Goal: Register for event/course

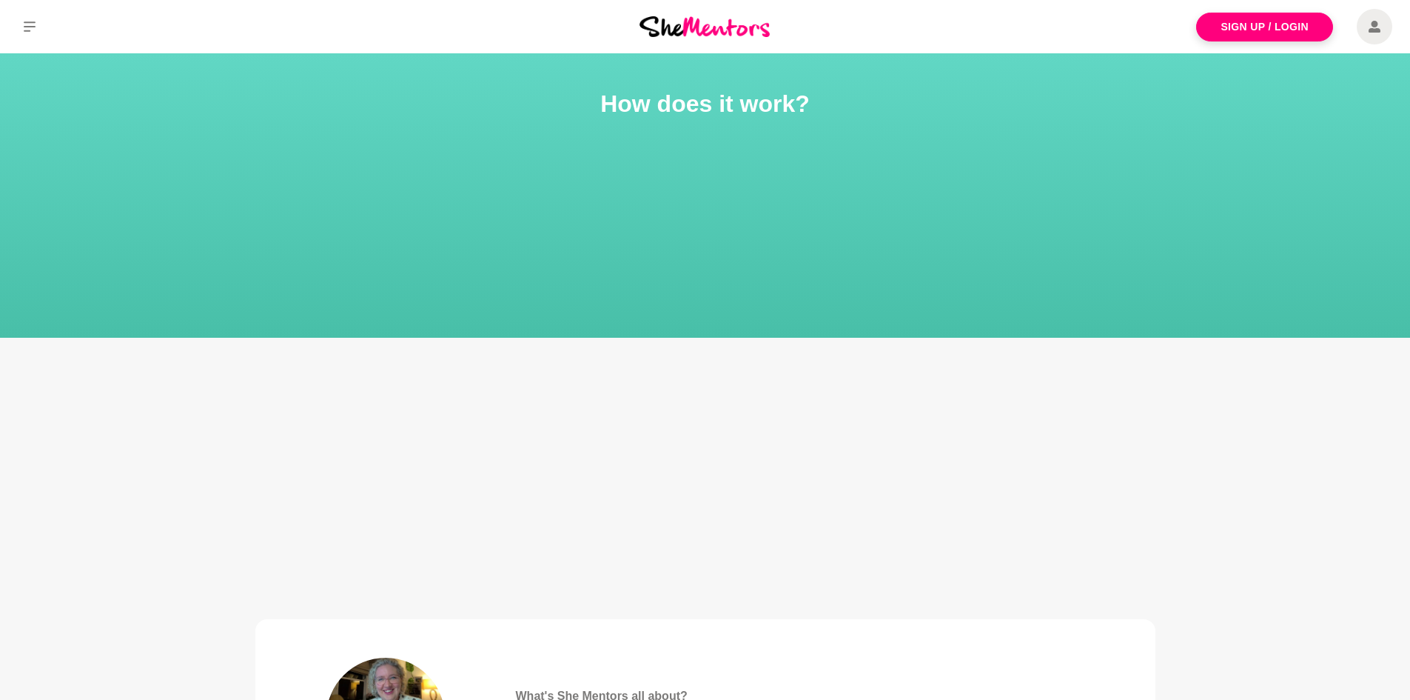
click at [671, 24] on img at bounding box center [705, 26] width 130 height 20
click at [20, 23] on button at bounding box center [29, 26] width 59 height 53
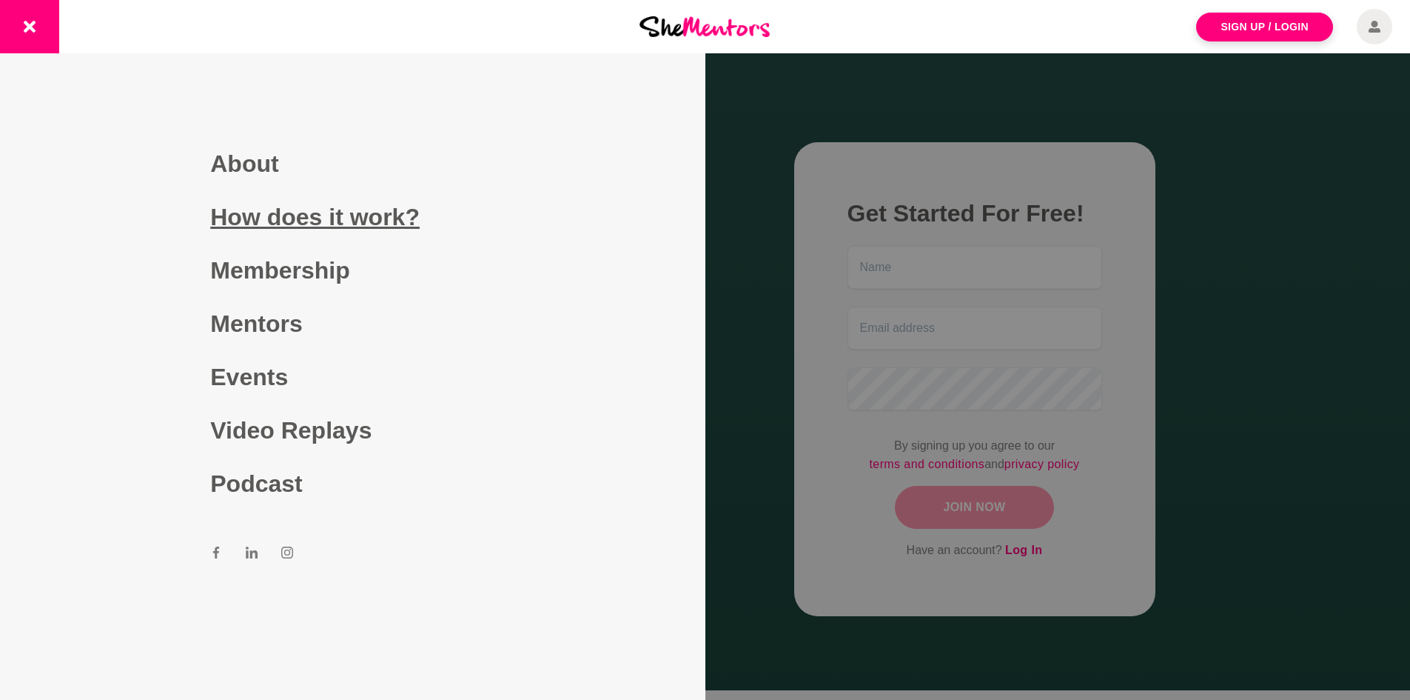
click at [342, 229] on link "How does it work?" at bounding box center [352, 216] width 284 height 53
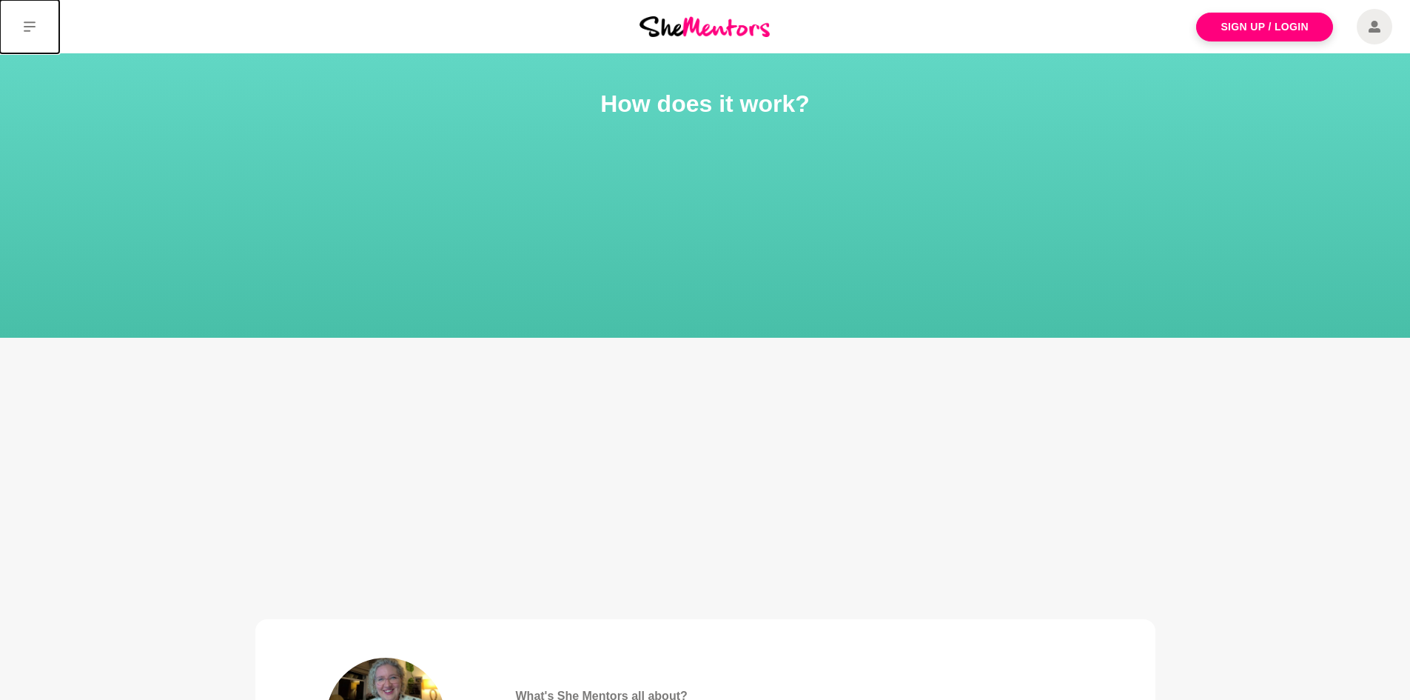
click at [47, 24] on button at bounding box center [29, 26] width 59 height 53
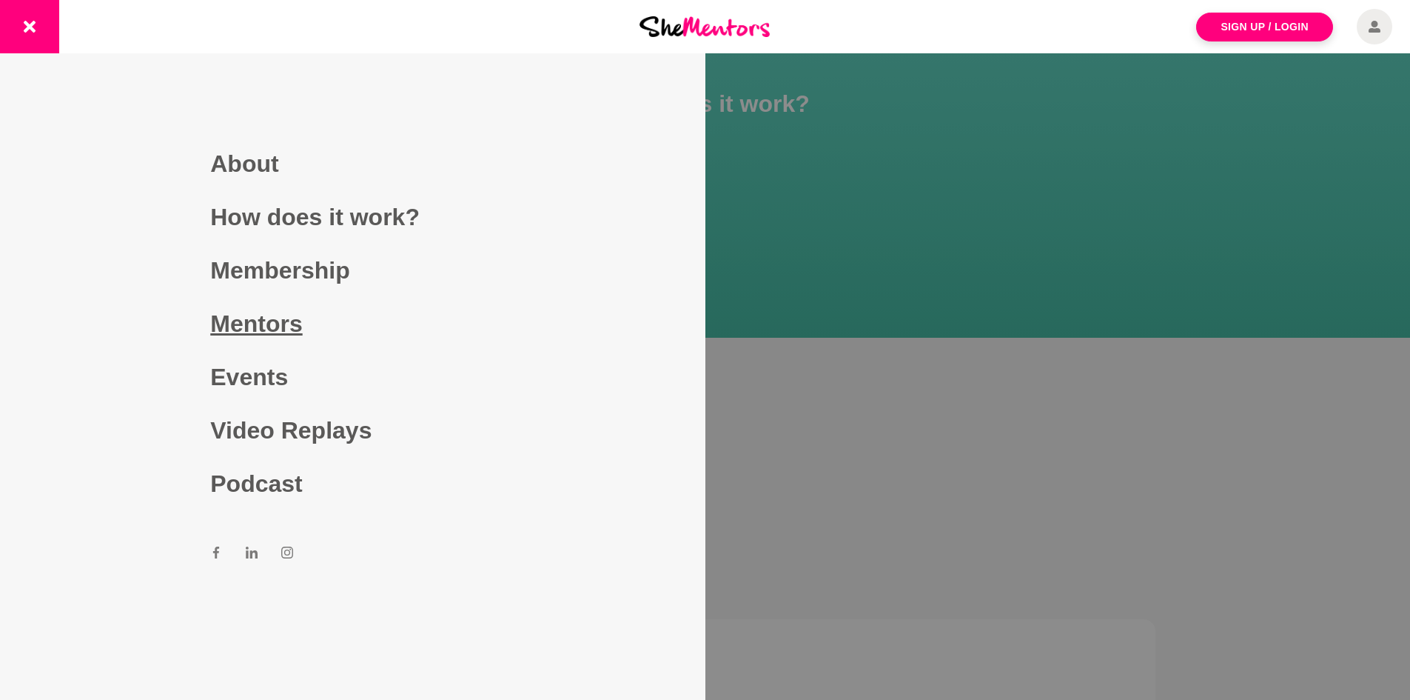
click at [272, 332] on link "Mentors" at bounding box center [352, 323] width 284 height 53
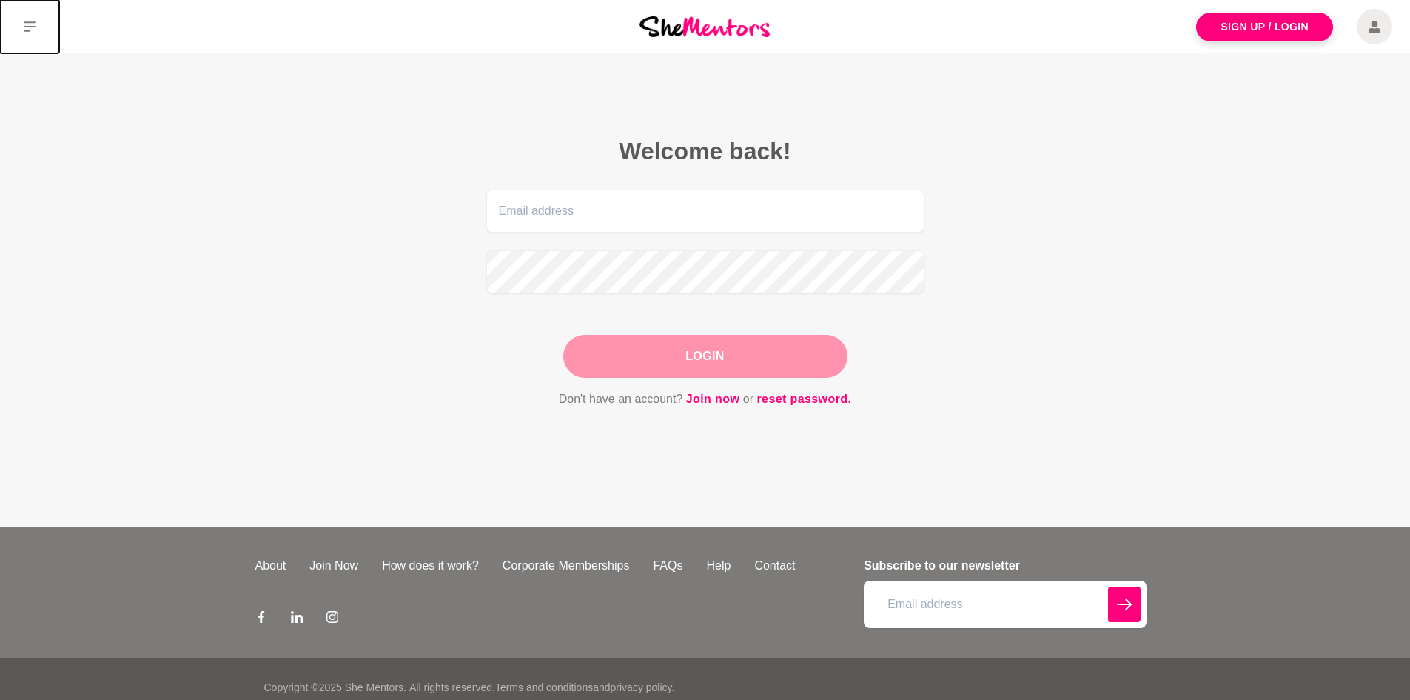
click at [34, 32] on icon at bounding box center [30, 27] width 12 height 12
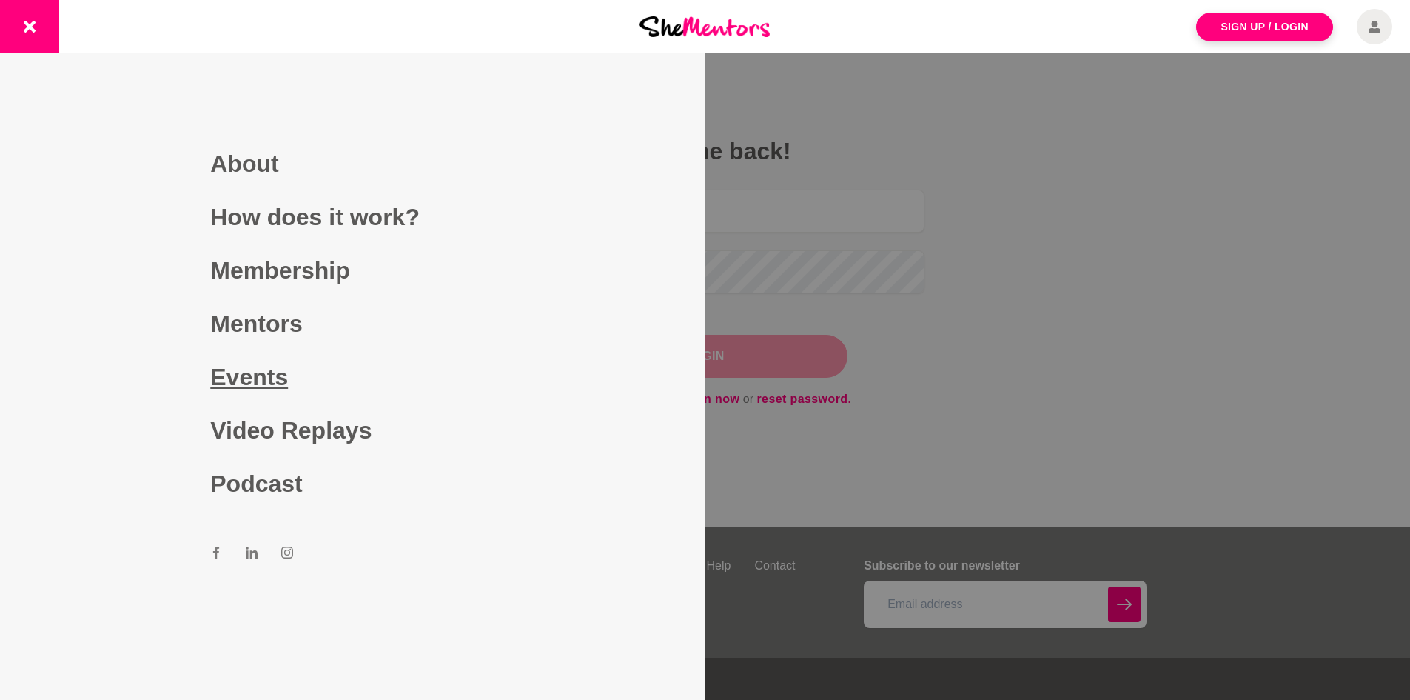
click at [265, 383] on link "Events" at bounding box center [352, 376] width 284 height 53
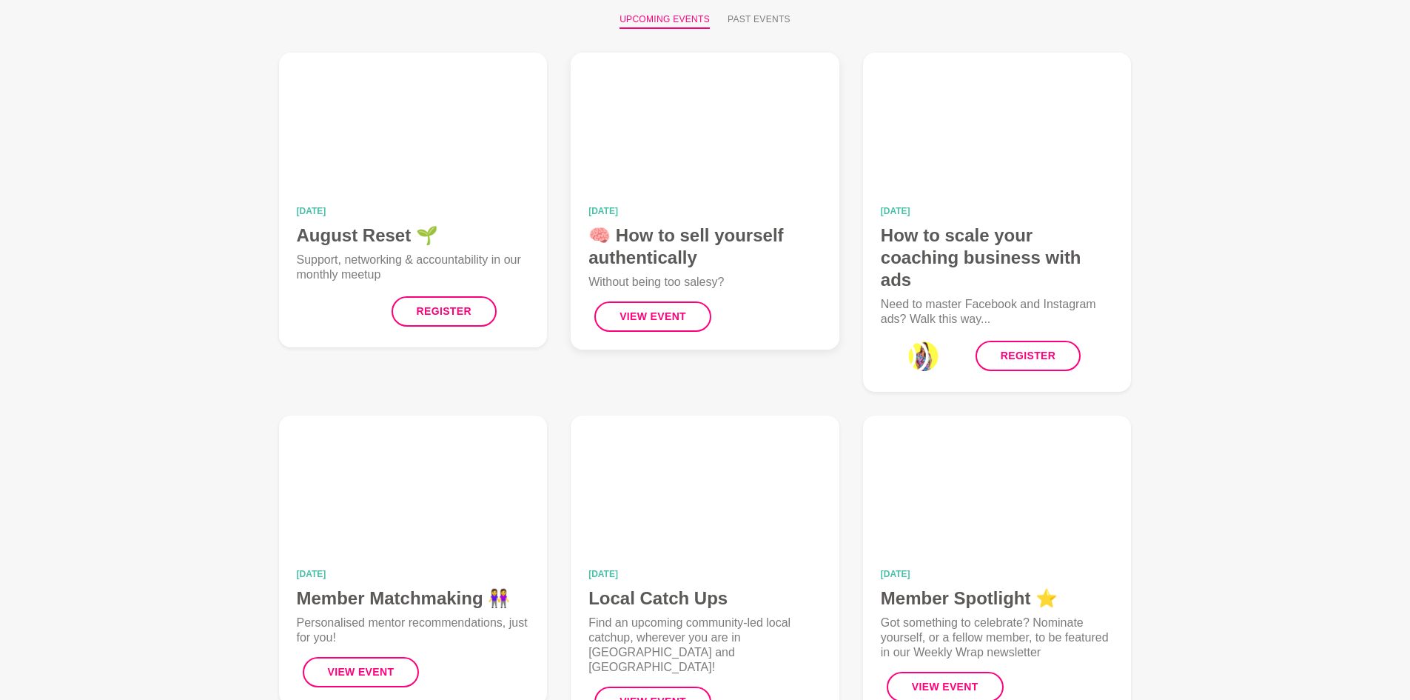
scroll to position [222, 0]
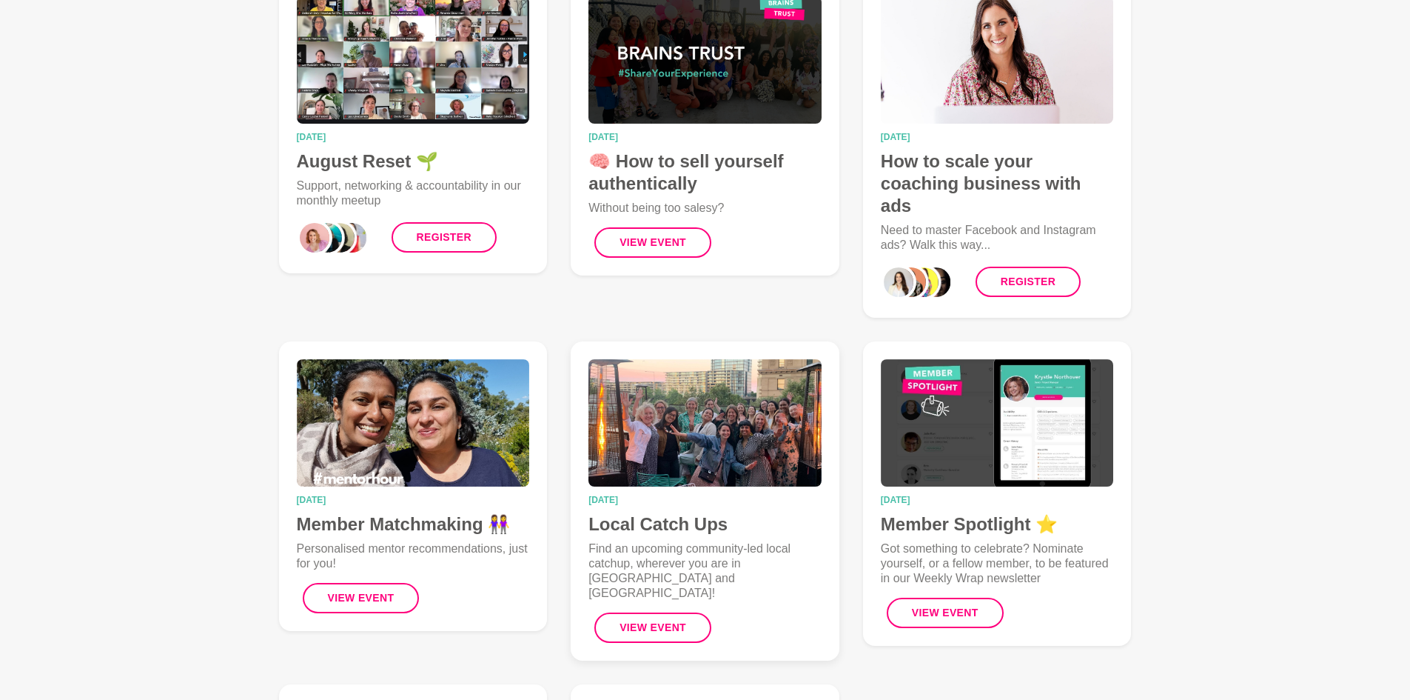
click at [658, 555] on p "Find an upcoming community-led local catchup, wherever you are in [GEOGRAPHIC_D…" at bounding box center [705, 570] width 233 height 59
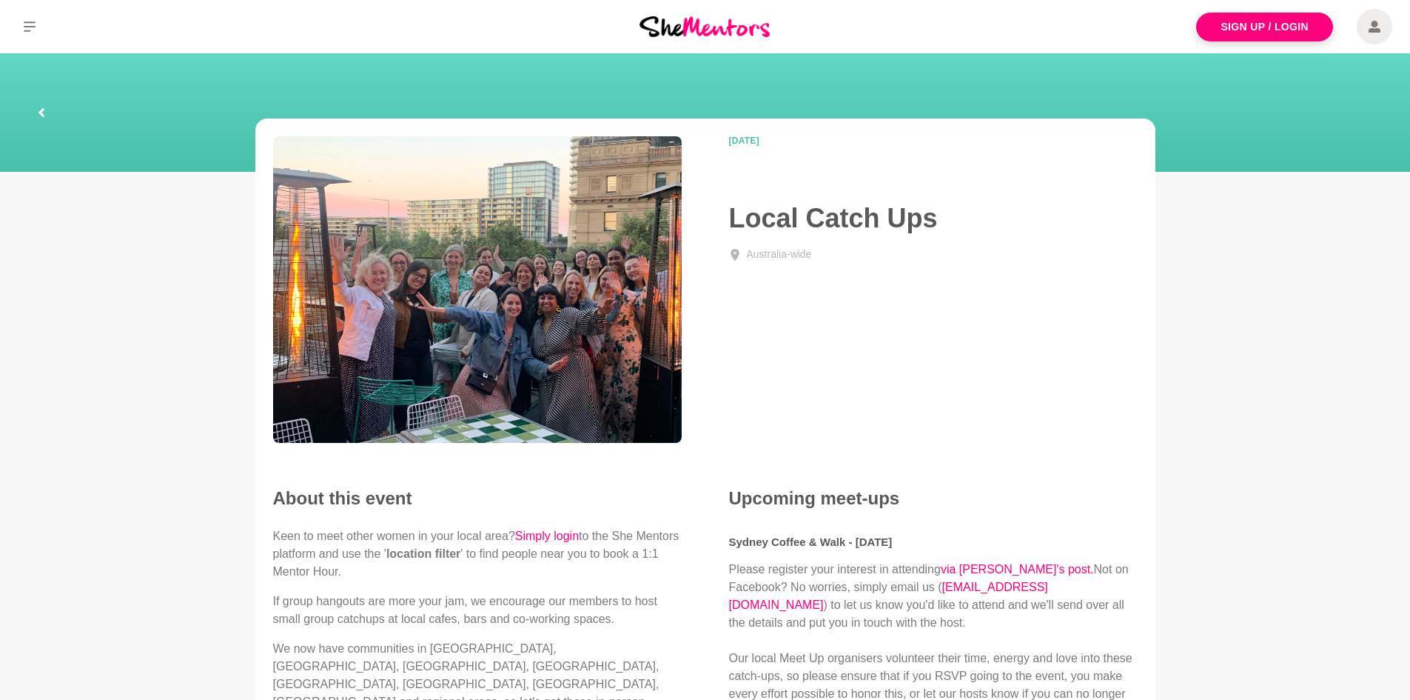
click at [47, 118] on link at bounding box center [41, 112] width 47 height 47
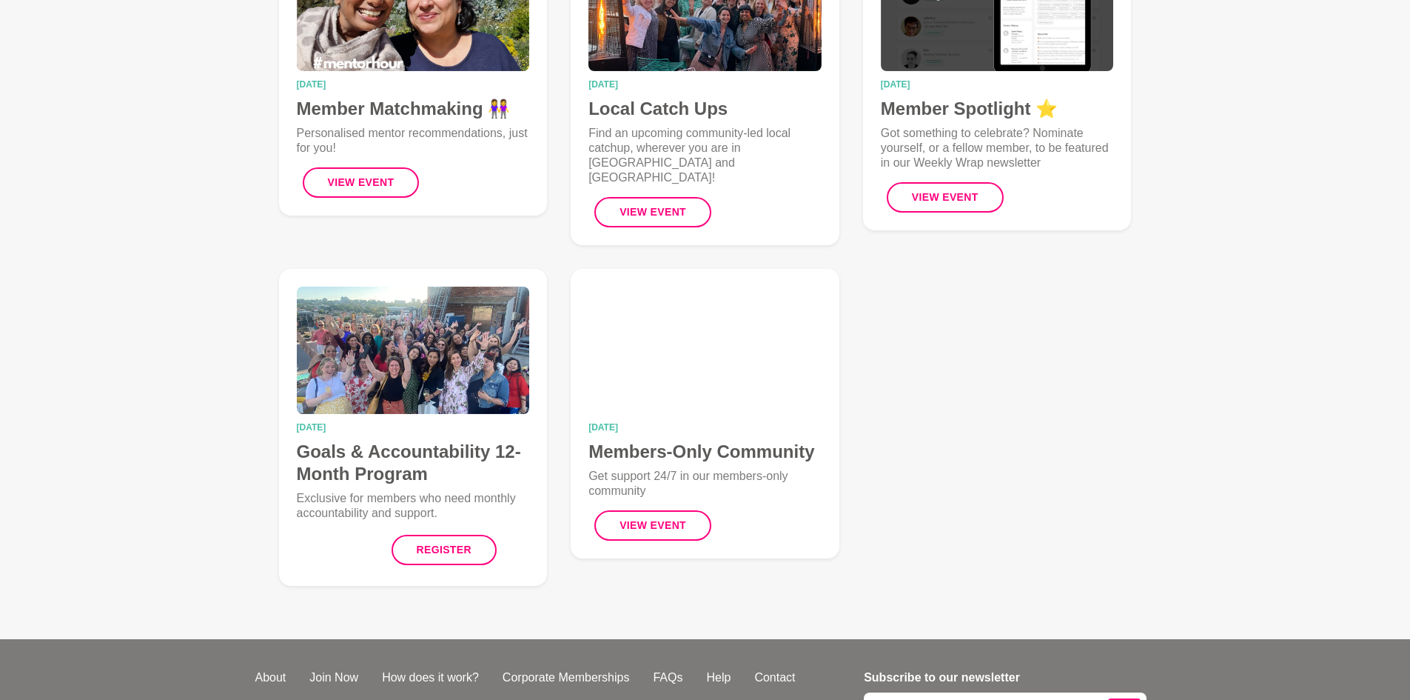
scroll to position [666, 0]
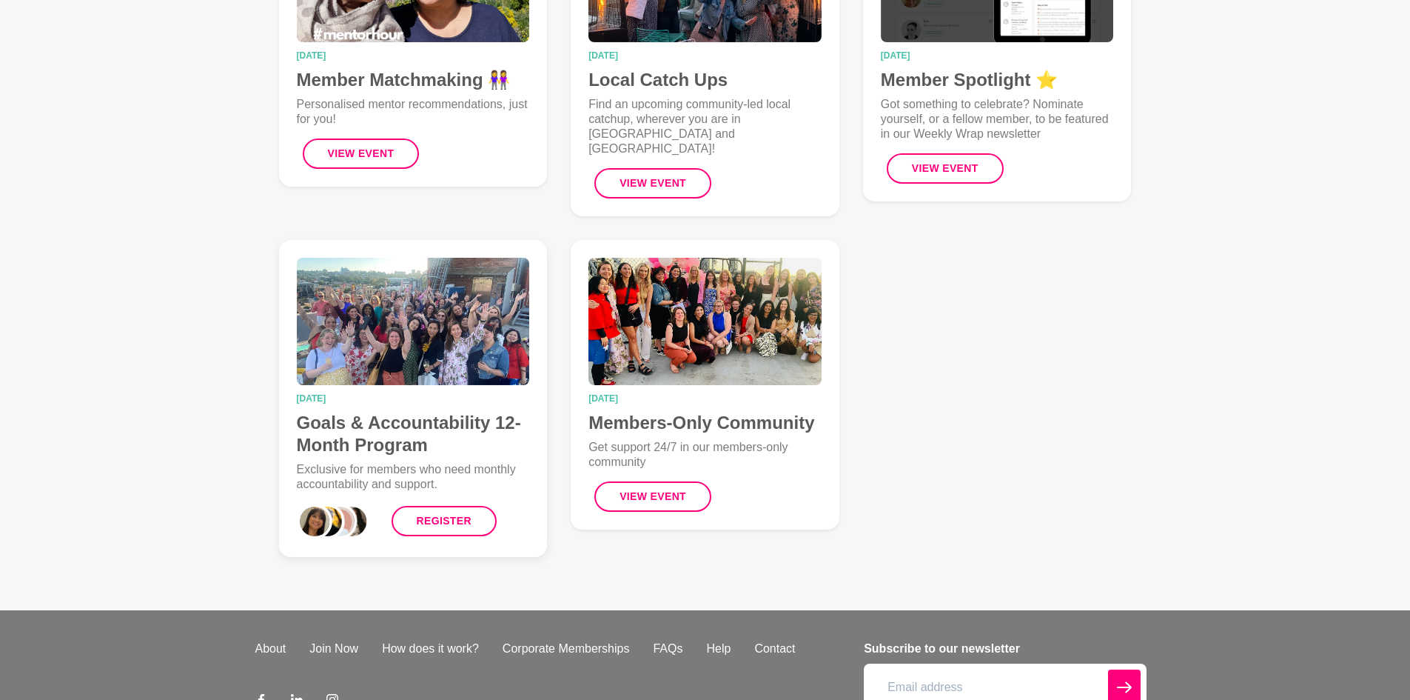
click at [458, 413] on h4 "Goals & Accountability 12-Month Program" at bounding box center [413, 434] width 233 height 44
